Goal: Contribute content

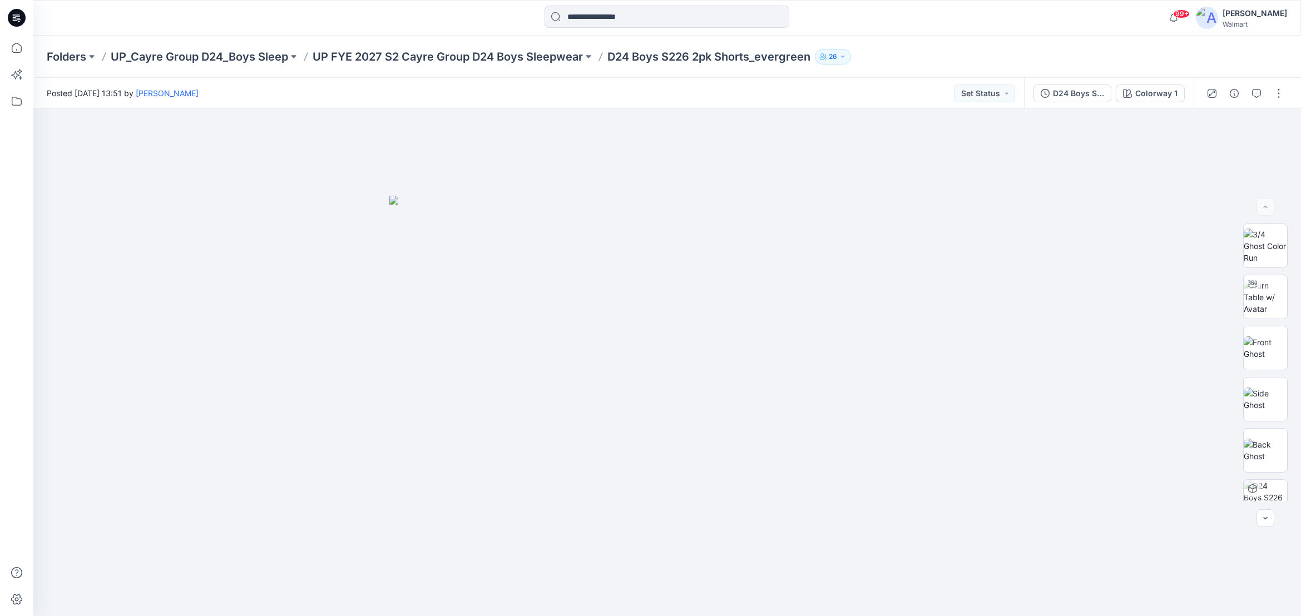
click at [527, 58] on p "UP FYE 2027 S2 Cayre Group D24 Boys Sleepwear" at bounding box center [448, 57] width 270 height 16
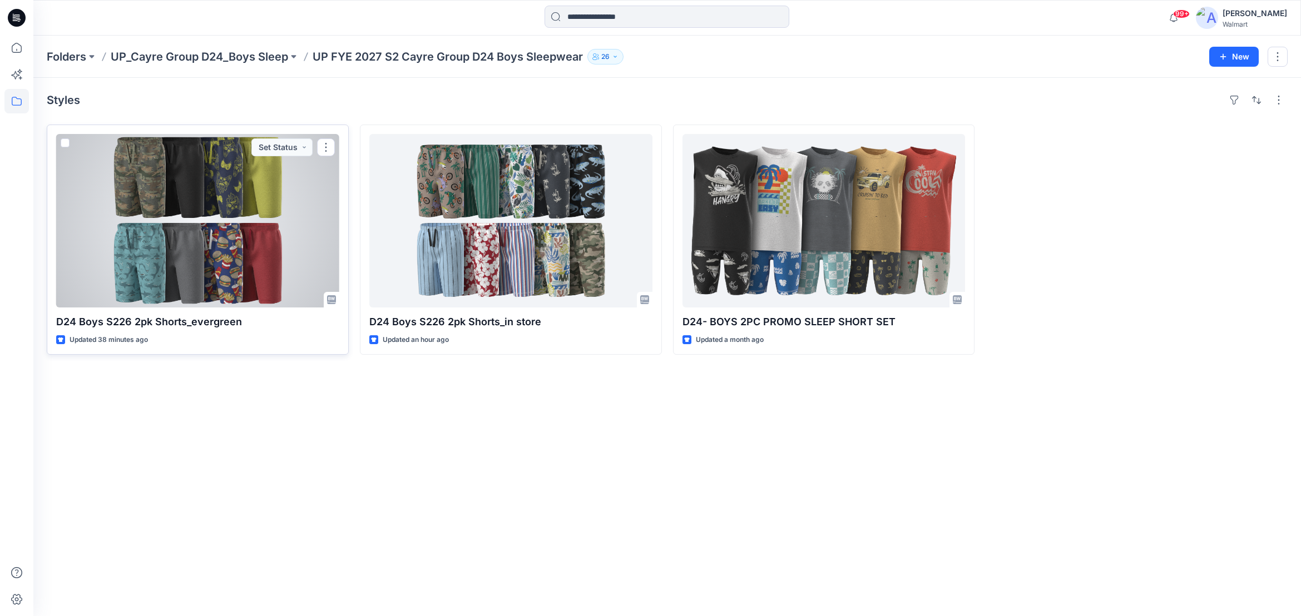
click at [292, 221] on div at bounding box center [197, 221] width 283 height 174
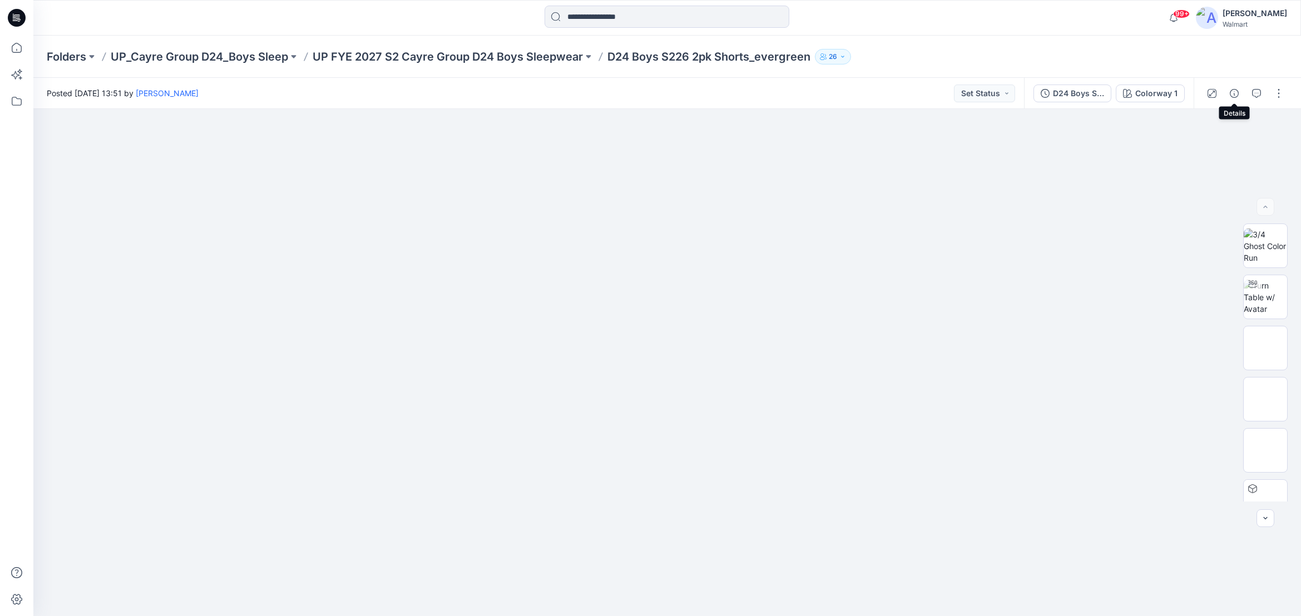
click at [1234, 93] on icon "button" at bounding box center [1234, 93] width 9 height 9
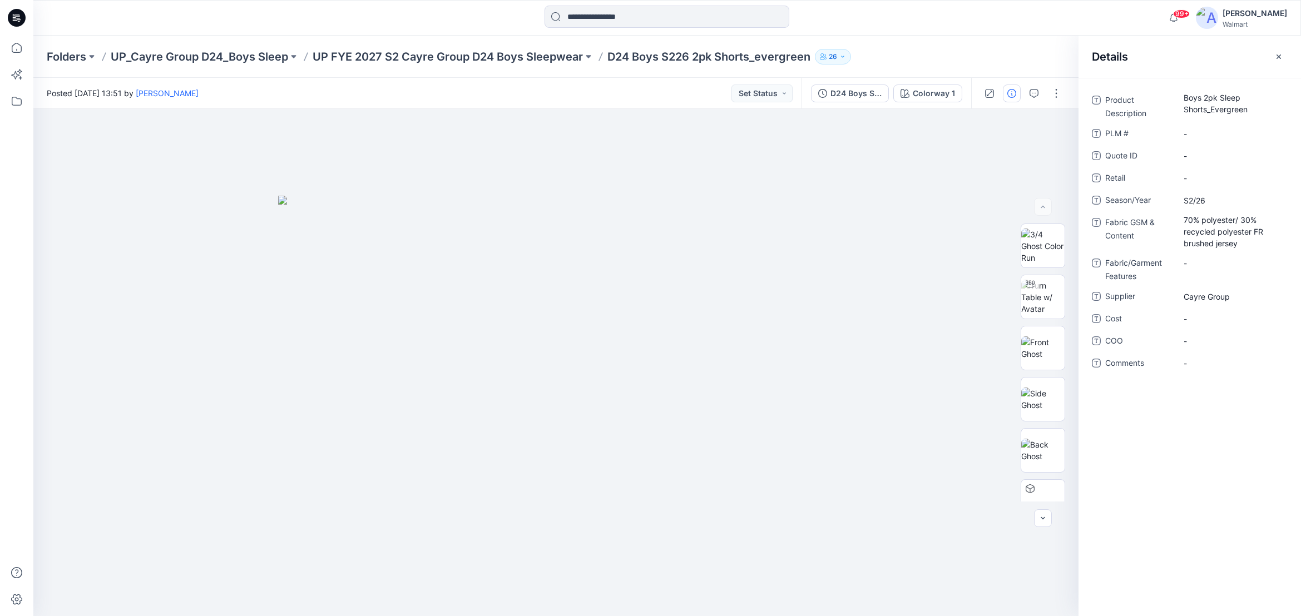
click at [1044, 51] on div "Folders UP_Cayre Group D24_Boys Sleep UP FYE 2027 S2 Cayre Group D24 Boys Sleep…" at bounding box center [624, 57] width 1154 height 16
click at [1281, 55] on icon "button" at bounding box center [1278, 56] width 9 height 9
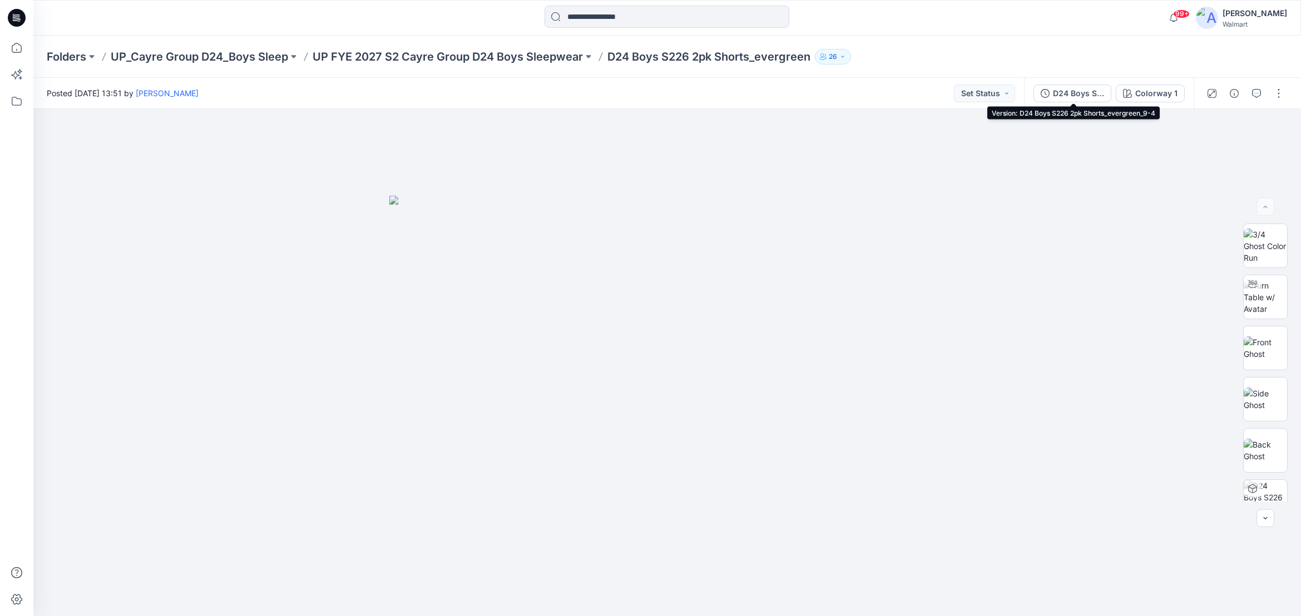
click at [1080, 93] on div "D24 Boys S226 2pk Shorts_evergreen_9-4" at bounding box center [1078, 93] width 51 height 12
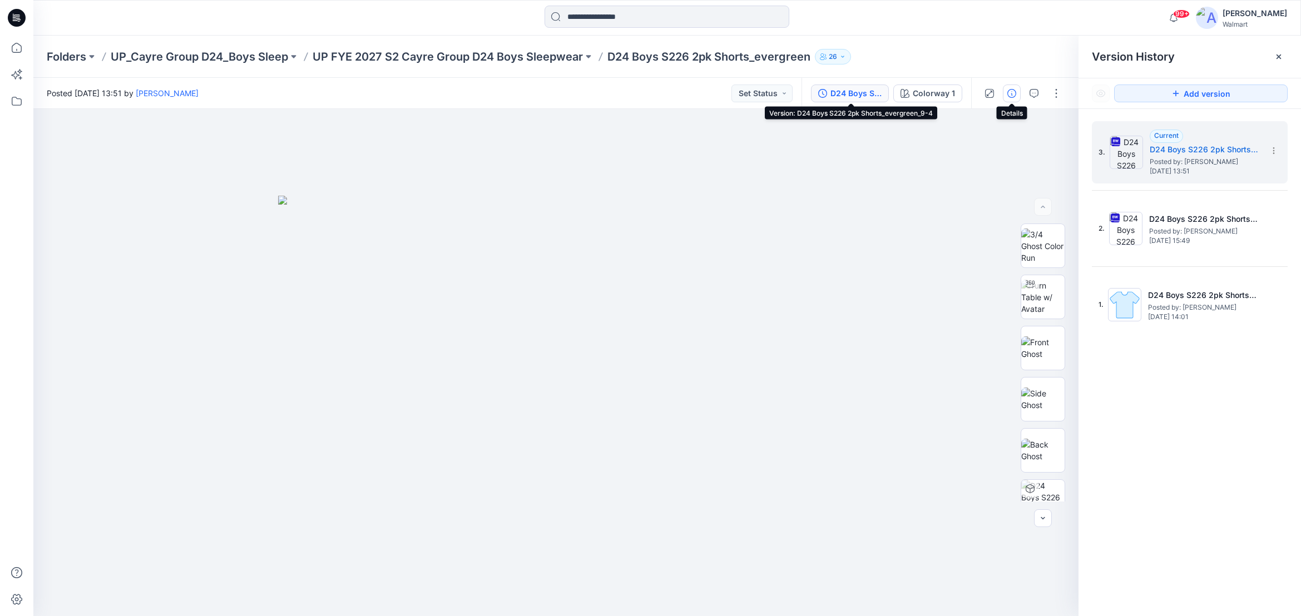
click at [1012, 92] on icon "button" at bounding box center [1011, 93] width 9 height 9
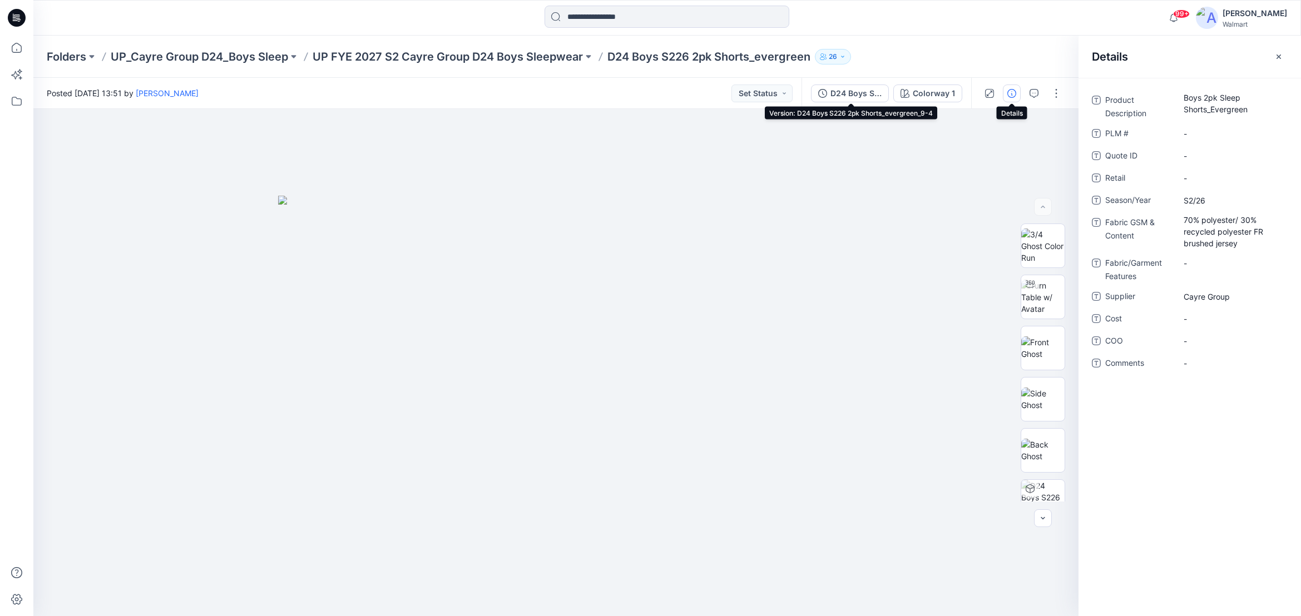
drag, startPoint x: 1012, startPoint y: 92, endPoint x: 1019, endPoint y: 93, distance: 6.9
click at [1012, 92] on icon "button" at bounding box center [1011, 93] width 9 height 9
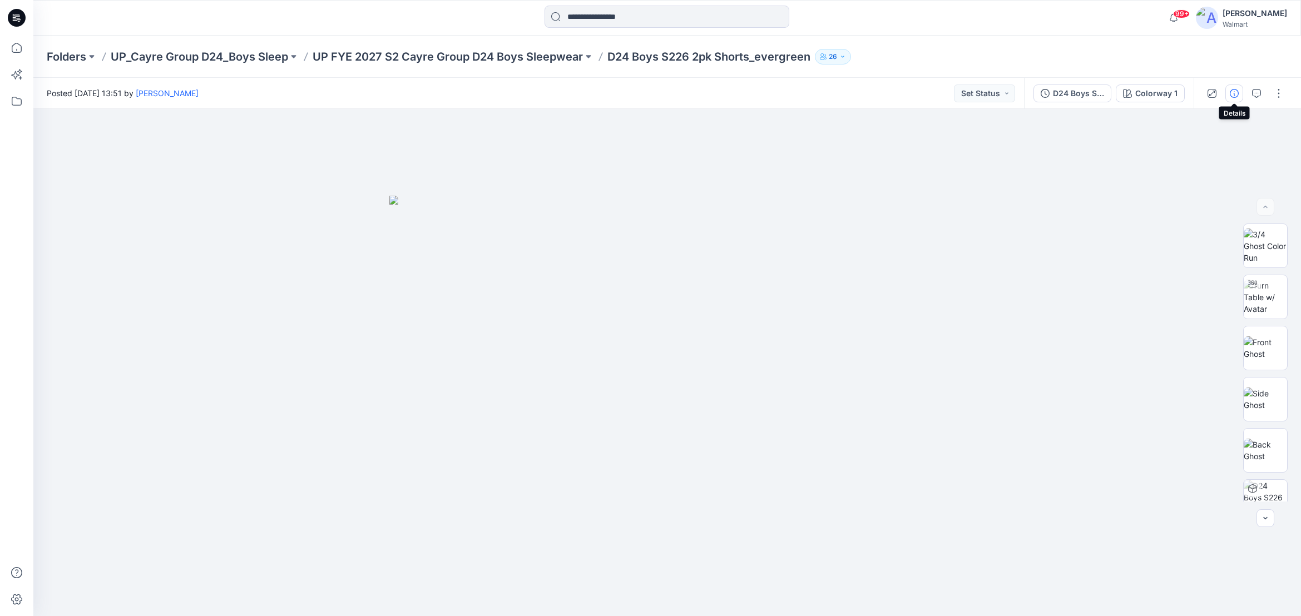
click at [1236, 93] on icon "button" at bounding box center [1234, 93] width 9 height 9
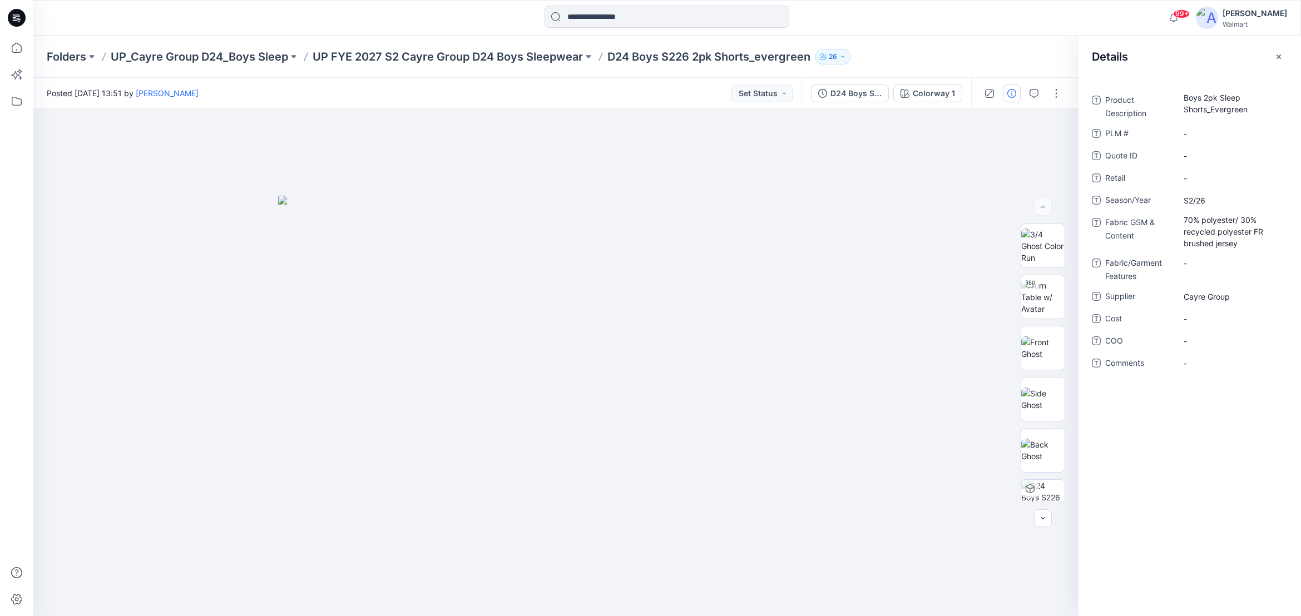
click at [1027, 63] on div "Folders UP_Cayre Group D24_Boys Sleep UP FYE 2027 S2 Cayre Group D24 Boys Sleep…" at bounding box center [624, 57] width 1154 height 16
click at [1205, 319] on span "-" at bounding box center [1232, 319] width 97 height 12
type textarea "*****"
drag, startPoint x: 1129, startPoint y: 527, endPoint x: 1133, endPoint y: 523, distance: 5.9
click at [1129, 527] on div "Product Description Boys 2pk Sleep Shorts_Evergreen PLM # - Quote ID - Retail -…" at bounding box center [1190, 347] width 222 height 538
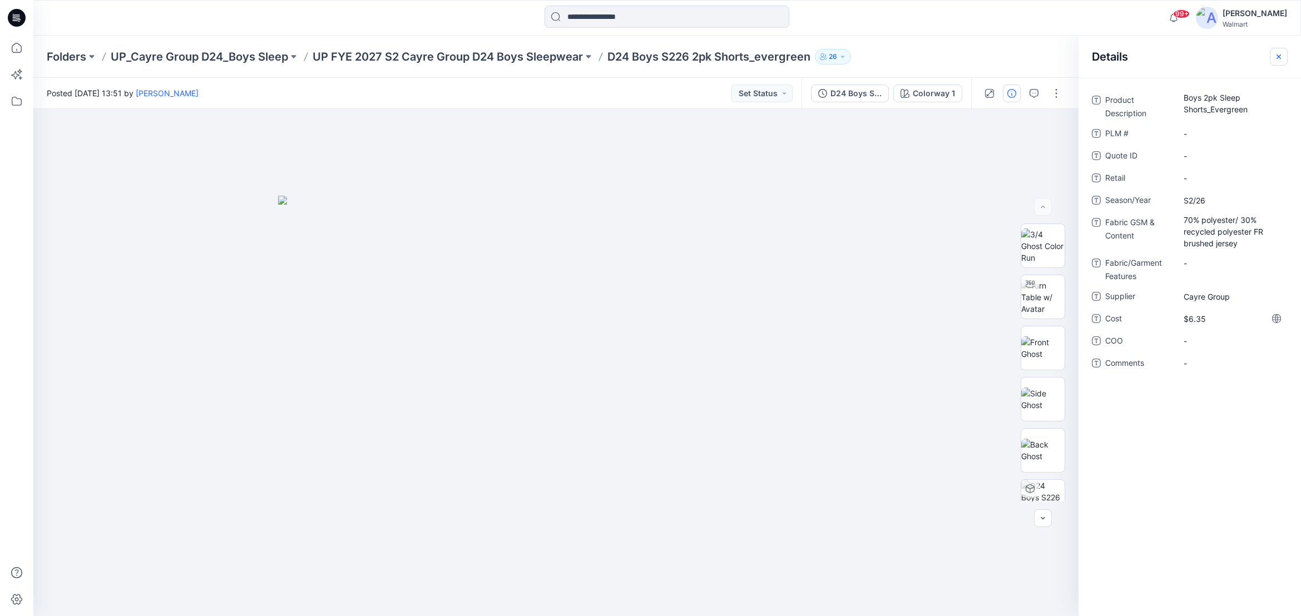
click at [1278, 54] on icon "button" at bounding box center [1278, 56] width 9 height 9
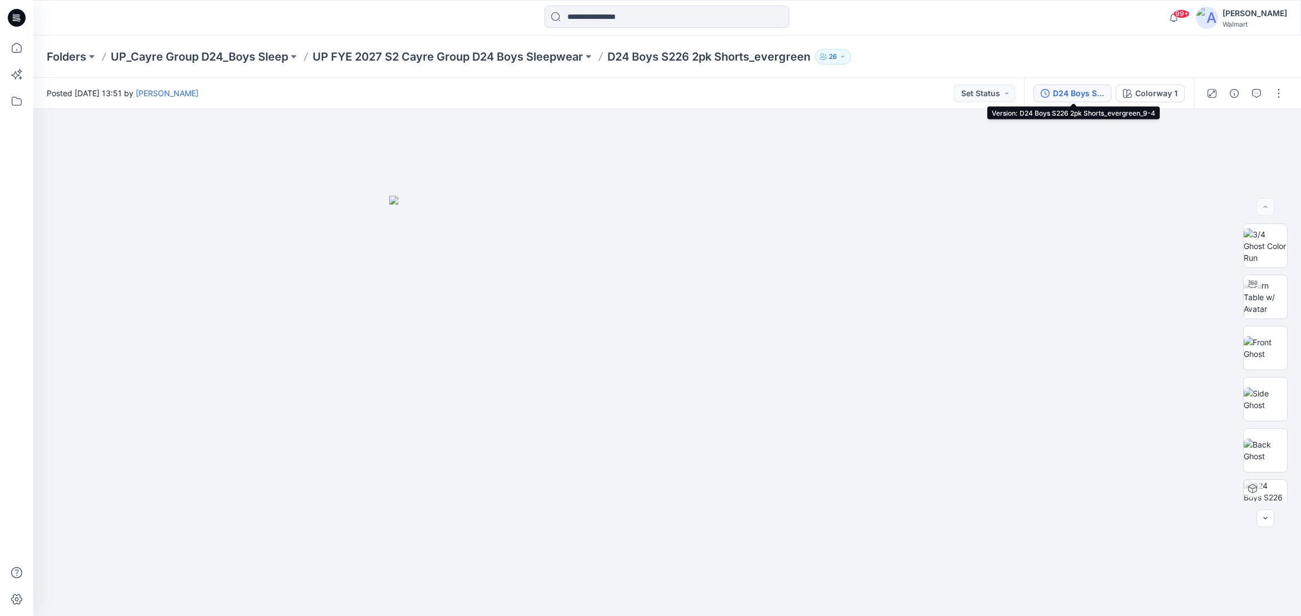
click at [1092, 93] on div "D24 Boys S226 2pk Shorts_evergreen_9-4" at bounding box center [1078, 93] width 51 height 12
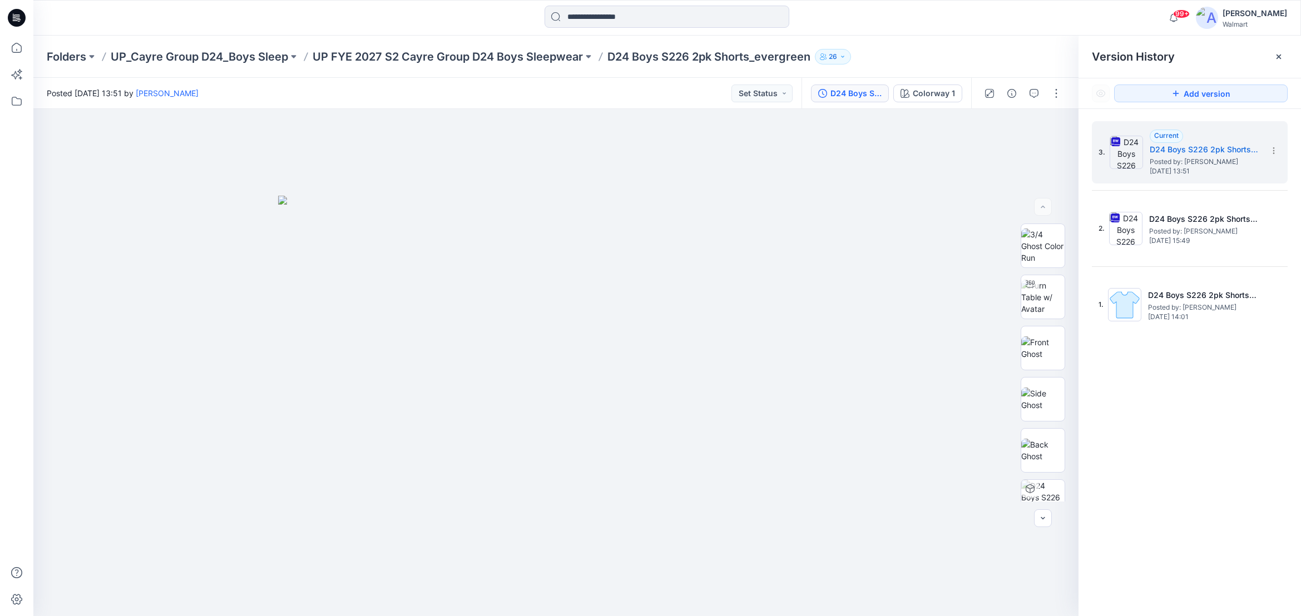
click at [1279, 56] on icon at bounding box center [1278, 56] width 9 height 9
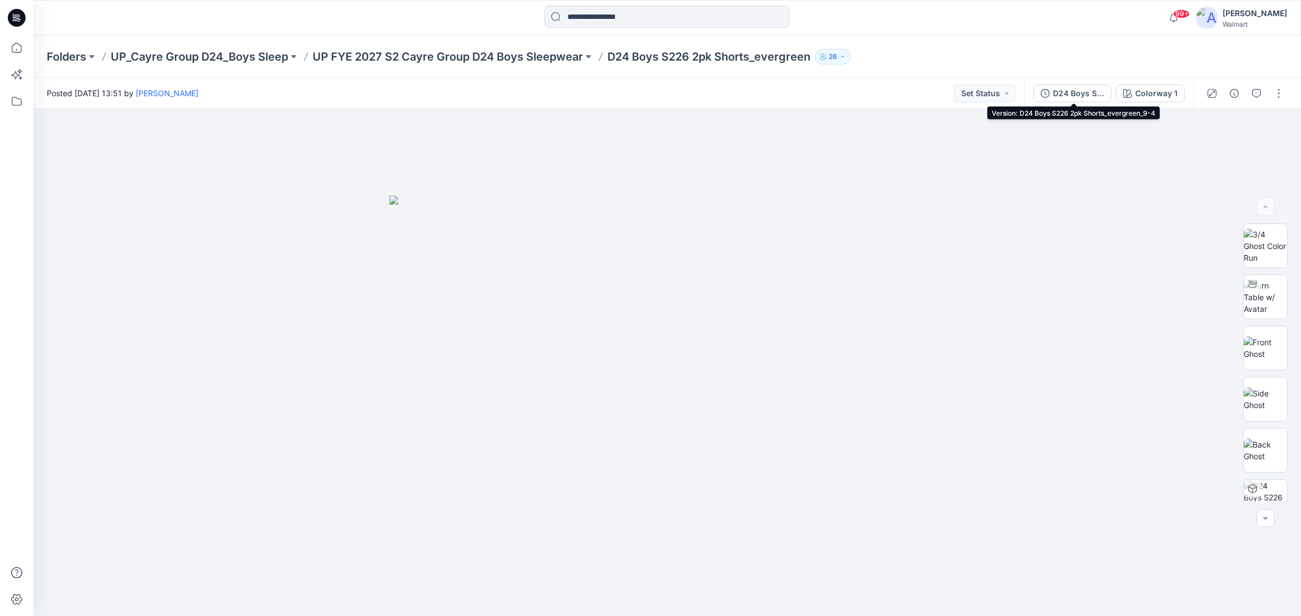
click at [1096, 88] on div "D24 Boys S226 2pk Shorts_evergreen_9-4" at bounding box center [1078, 93] width 51 height 12
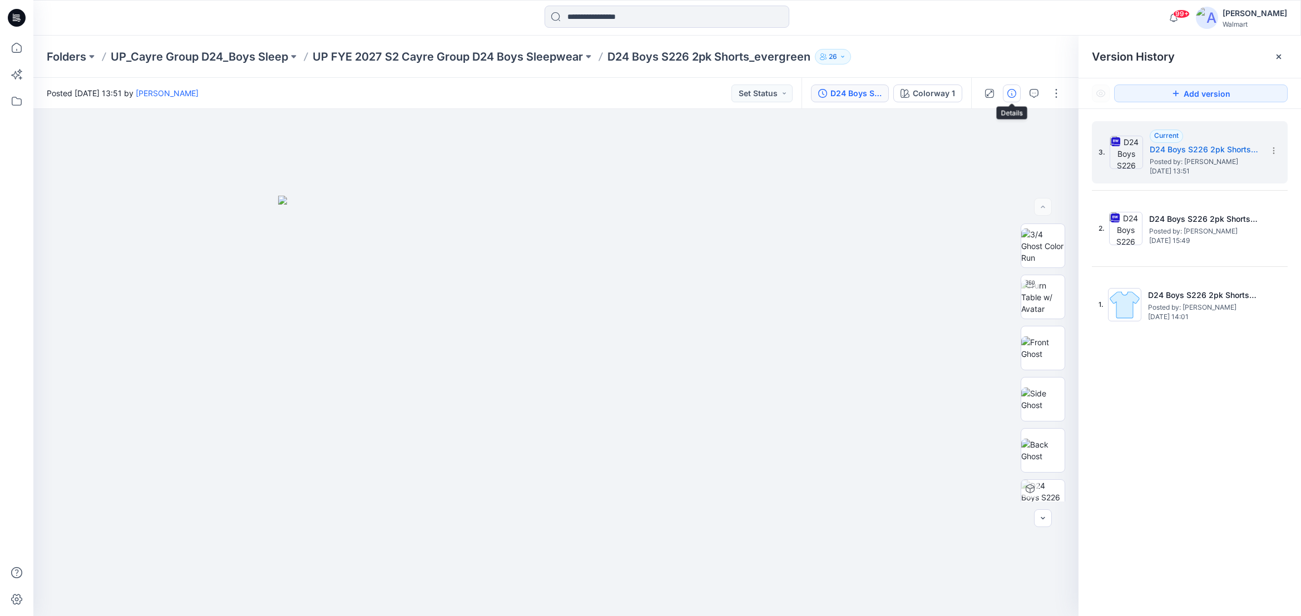
click at [1013, 91] on icon "button" at bounding box center [1011, 93] width 9 height 9
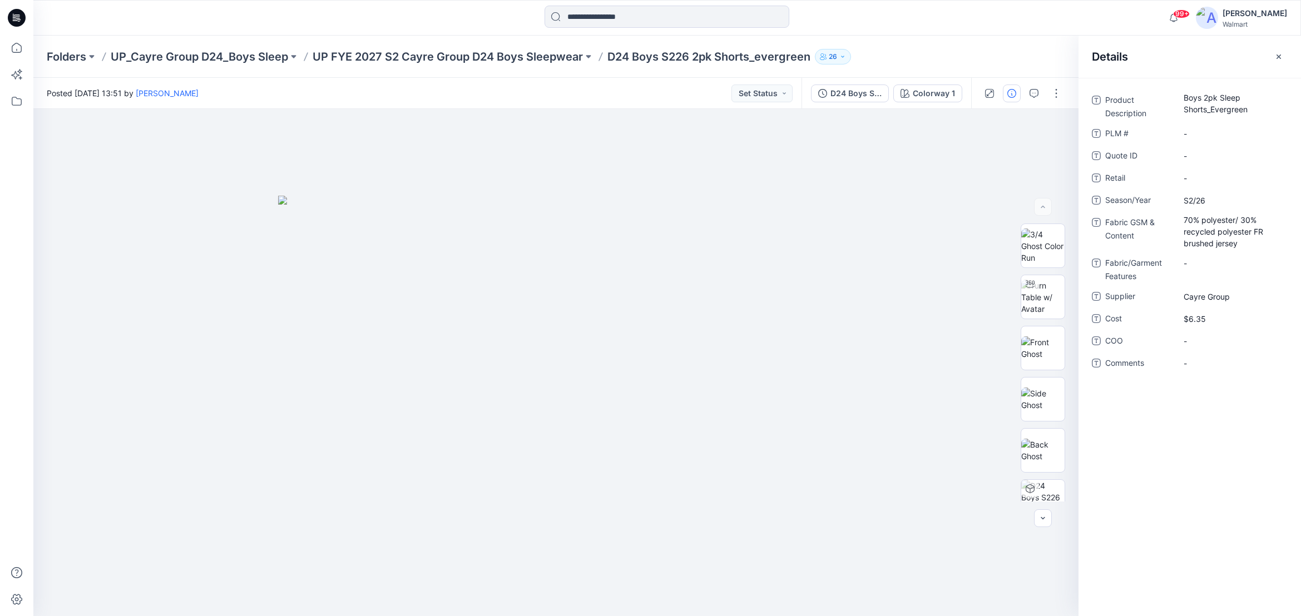
click at [1041, 61] on div "Folders UP_Cayre Group D24_Boys Sleep UP FYE 2027 S2 Cayre Group D24 Boys Sleep…" at bounding box center [624, 57] width 1154 height 16
click at [1282, 56] on icon "button" at bounding box center [1278, 56] width 9 height 9
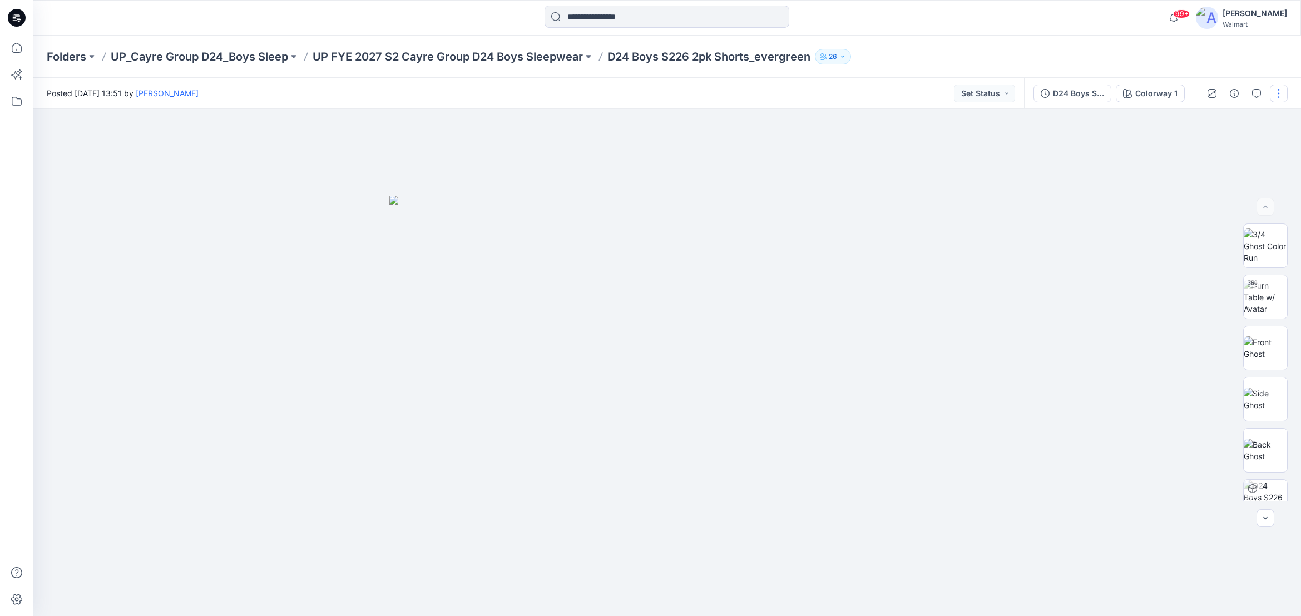
click at [1279, 91] on button "button" at bounding box center [1279, 94] width 18 height 18
drag, startPoint x: 1209, startPoint y: 151, endPoint x: 1216, endPoint y: 151, distance: 7.3
click at [1209, 151] on p "Edit" at bounding box center [1208, 151] width 14 height 12
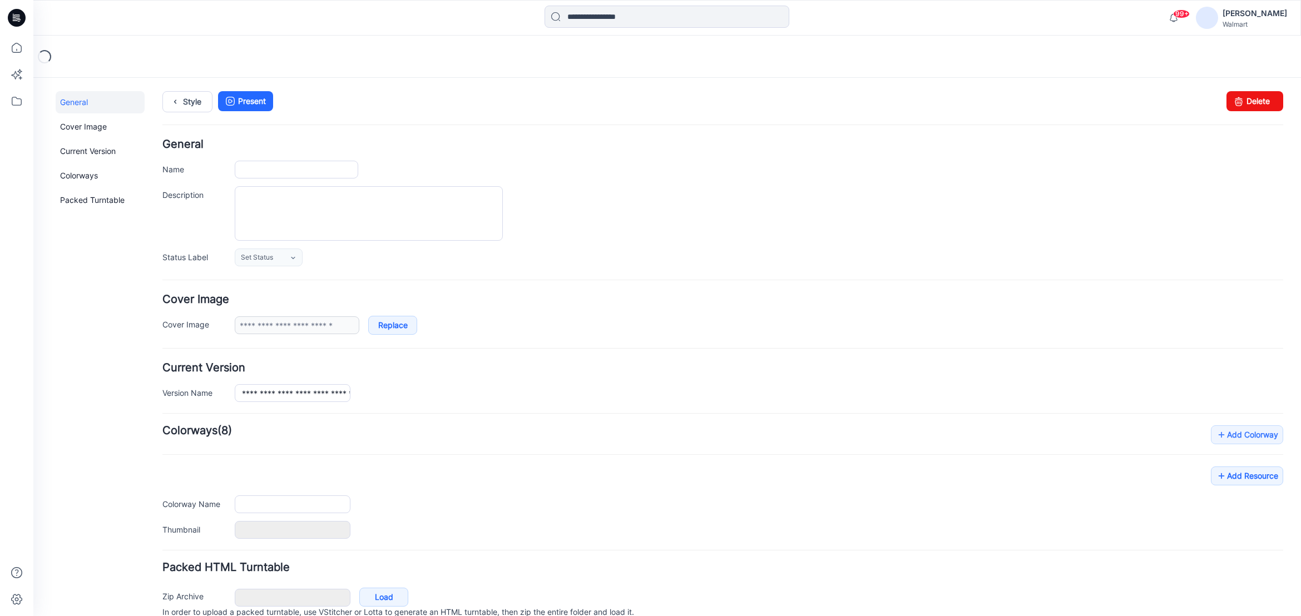
type input "**********"
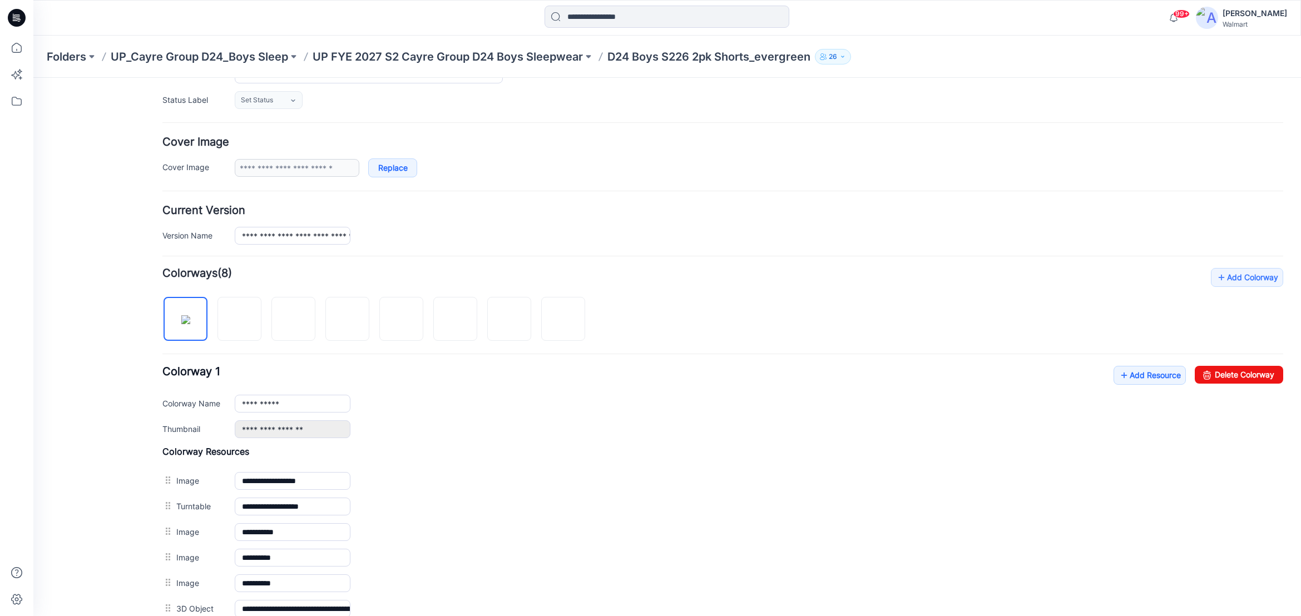
scroll to position [157, 0]
click at [1137, 375] on link "Add Resource" at bounding box center [1150, 376] width 72 height 19
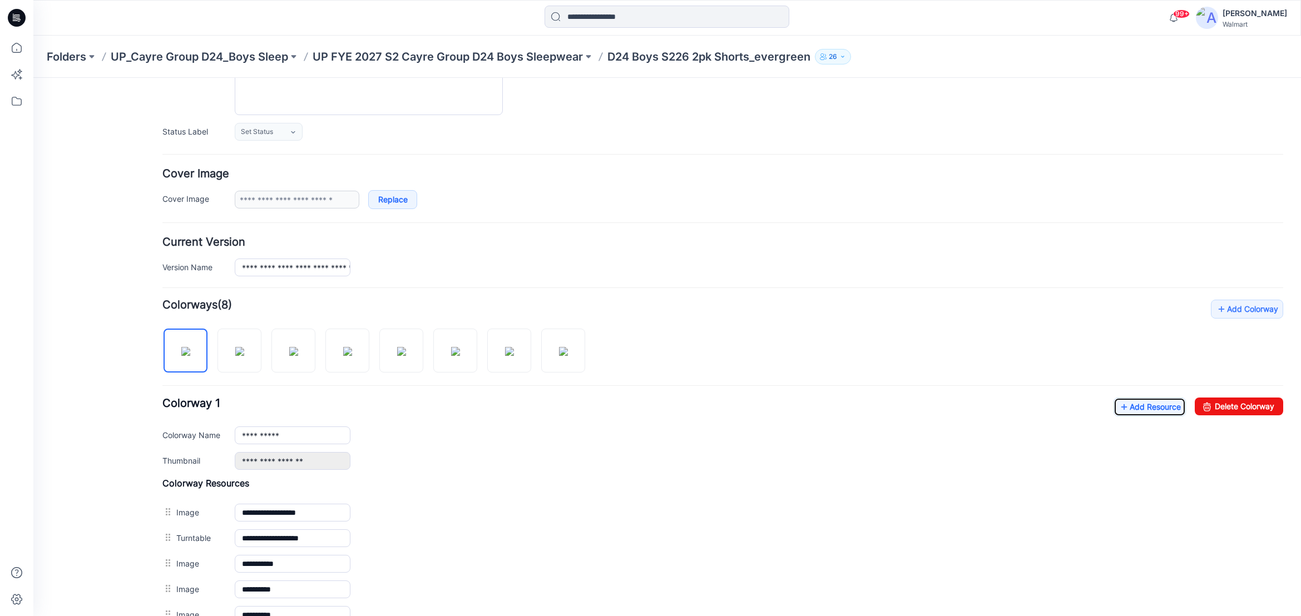
scroll to position [0, 0]
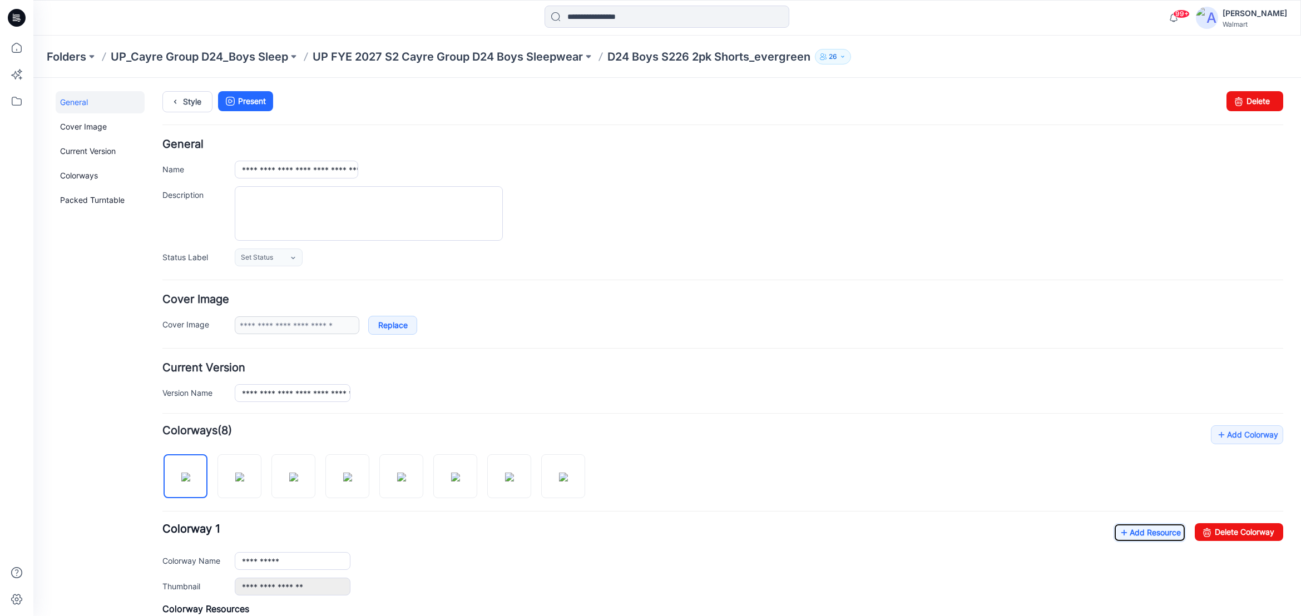
drag, startPoint x: 1297, startPoint y: 244, endPoint x: 1331, endPoint y: 139, distance: 111.0
click at [521, 57] on p "UP FYE 2027 S2 Cayre Group D24 Boys Sleepwear" at bounding box center [448, 57] width 270 height 16
